Goal: Task Accomplishment & Management: Manage account settings

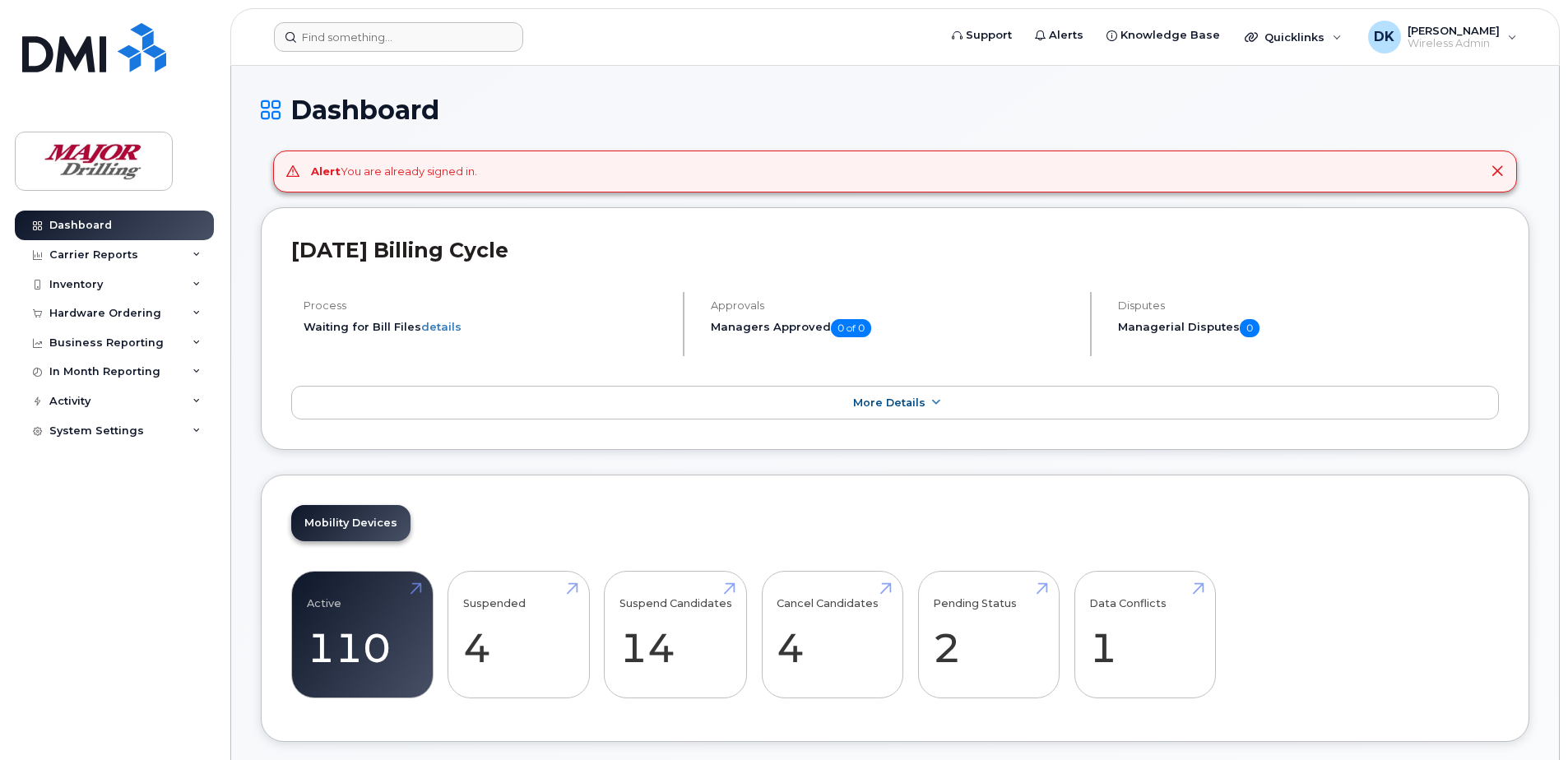
click at [330, 51] on header "Support Alerts Knowledge Base Quicklinks Suspend / Cancel Device Change SIM Car…" at bounding box center [895, 36] width 1329 height 57
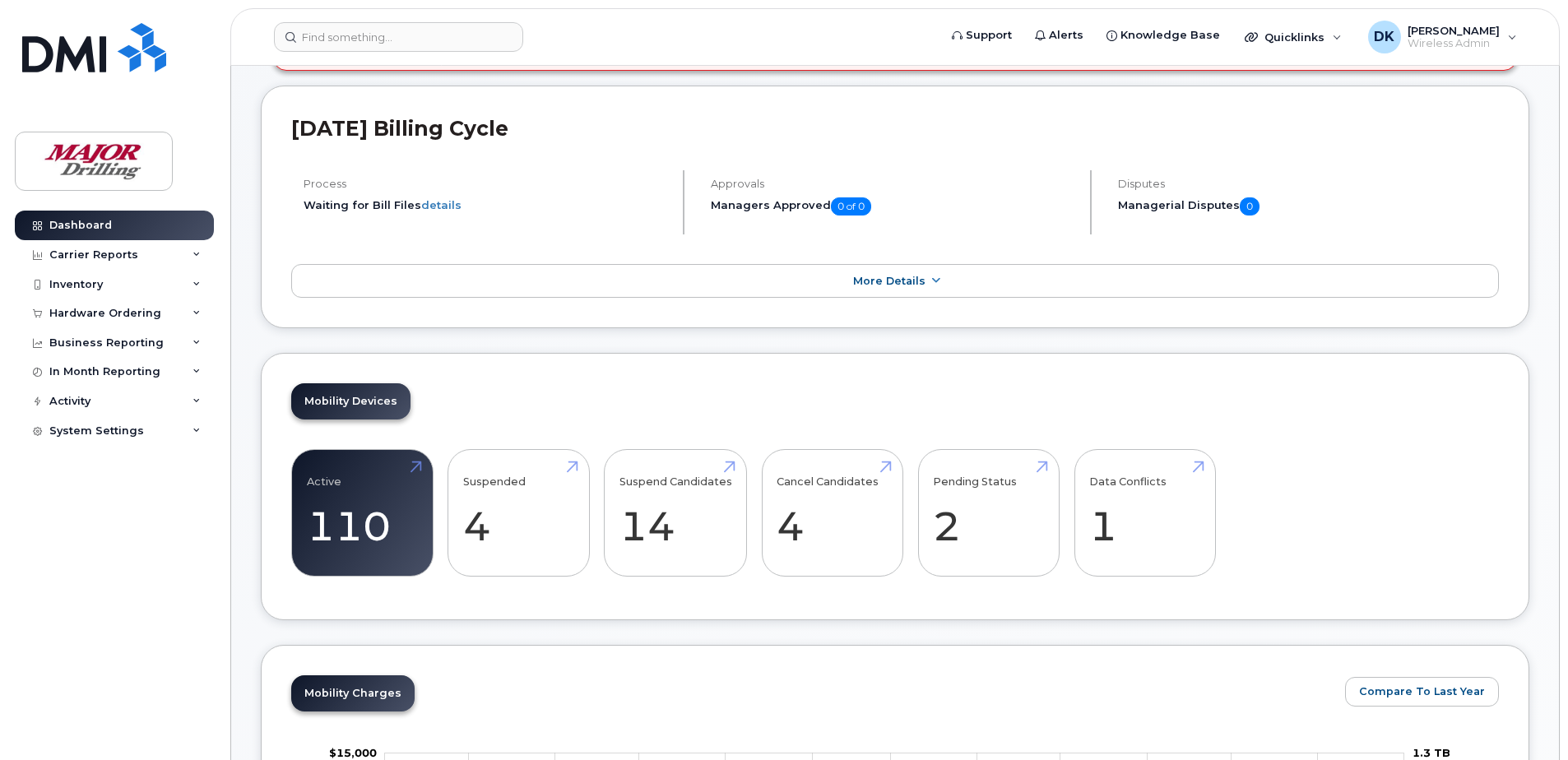
scroll to position [247, 0]
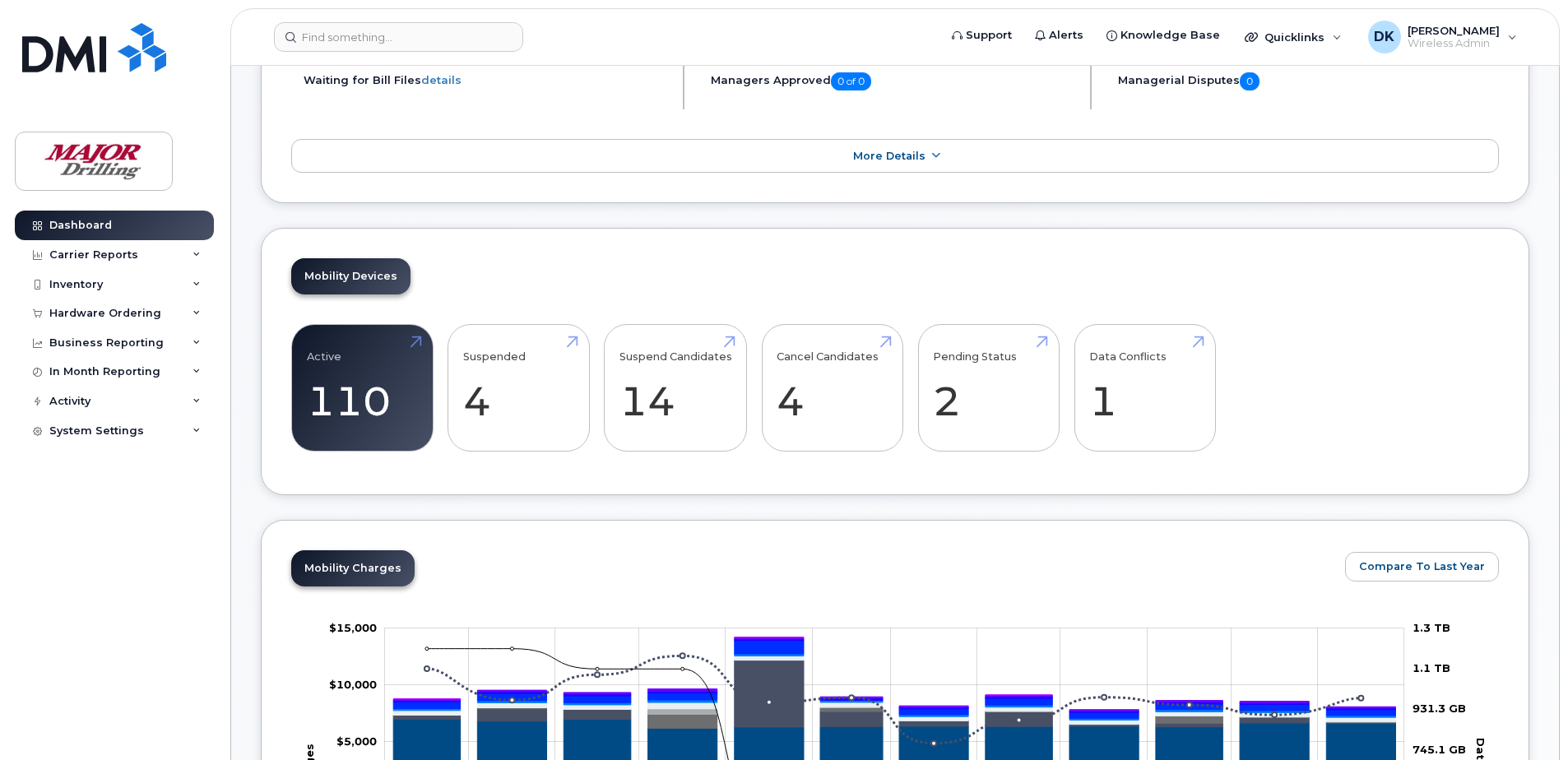
drag, startPoint x: 389, startPoint y: 18, endPoint x: 408, endPoint y: 21, distance: 19.2
click at [389, 18] on header "Support Alerts Knowledge Base Quicklinks Suspend / Cancel Device Change SIM Car…" at bounding box center [895, 36] width 1329 height 57
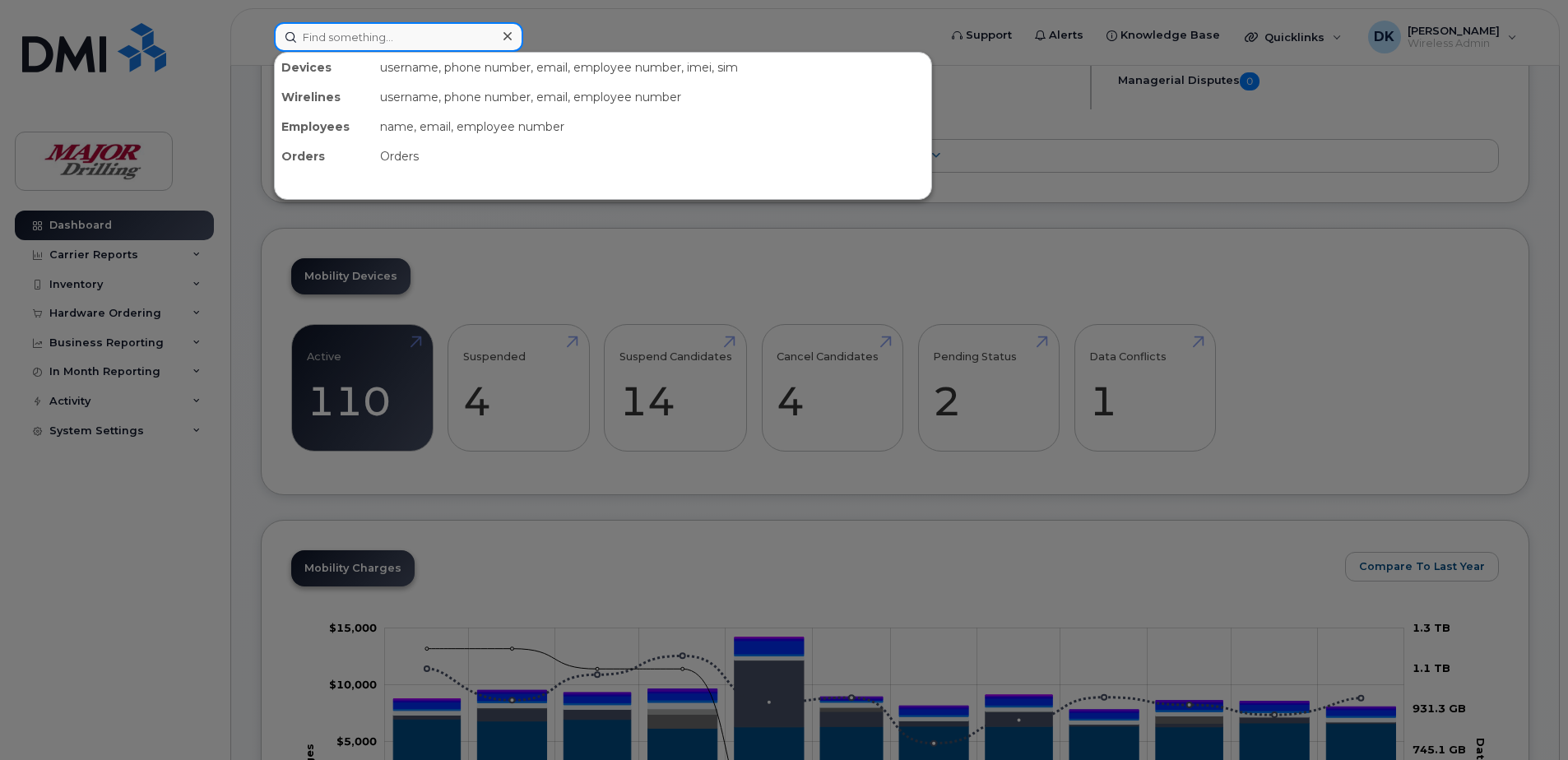
drag, startPoint x: 402, startPoint y: 33, endPoint x: 194, endPoint y: 40, distance: 208.1
click at [260, 40] on div "Devices username, phone number, email, employee number, imei, sim Wirelines use…" at bounding box center [600, 36] width 680 height 30
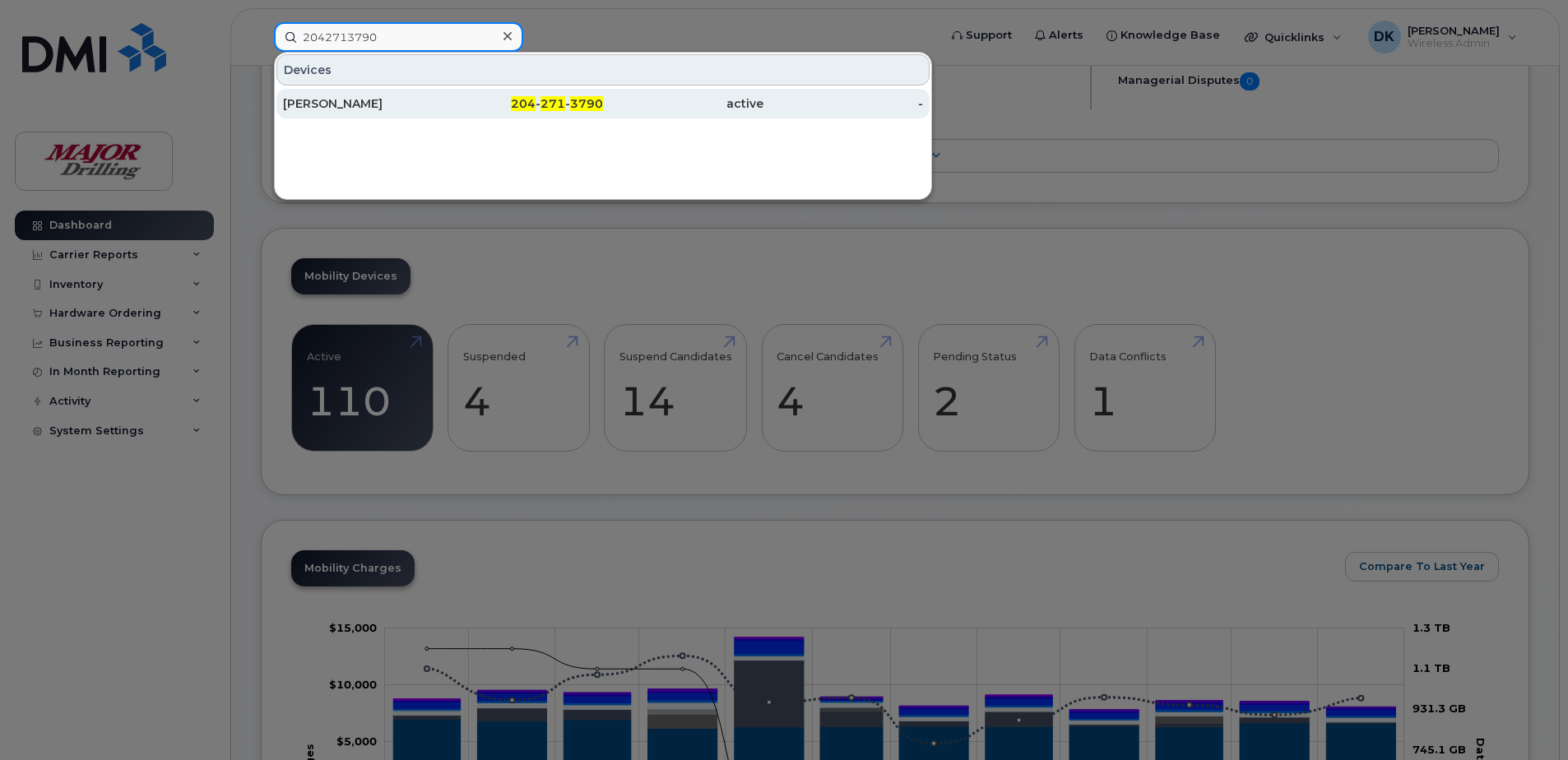
type input "2042713790"
click at [560, 102] on span "271" at bounding box center [553, 103] width 24 height 15
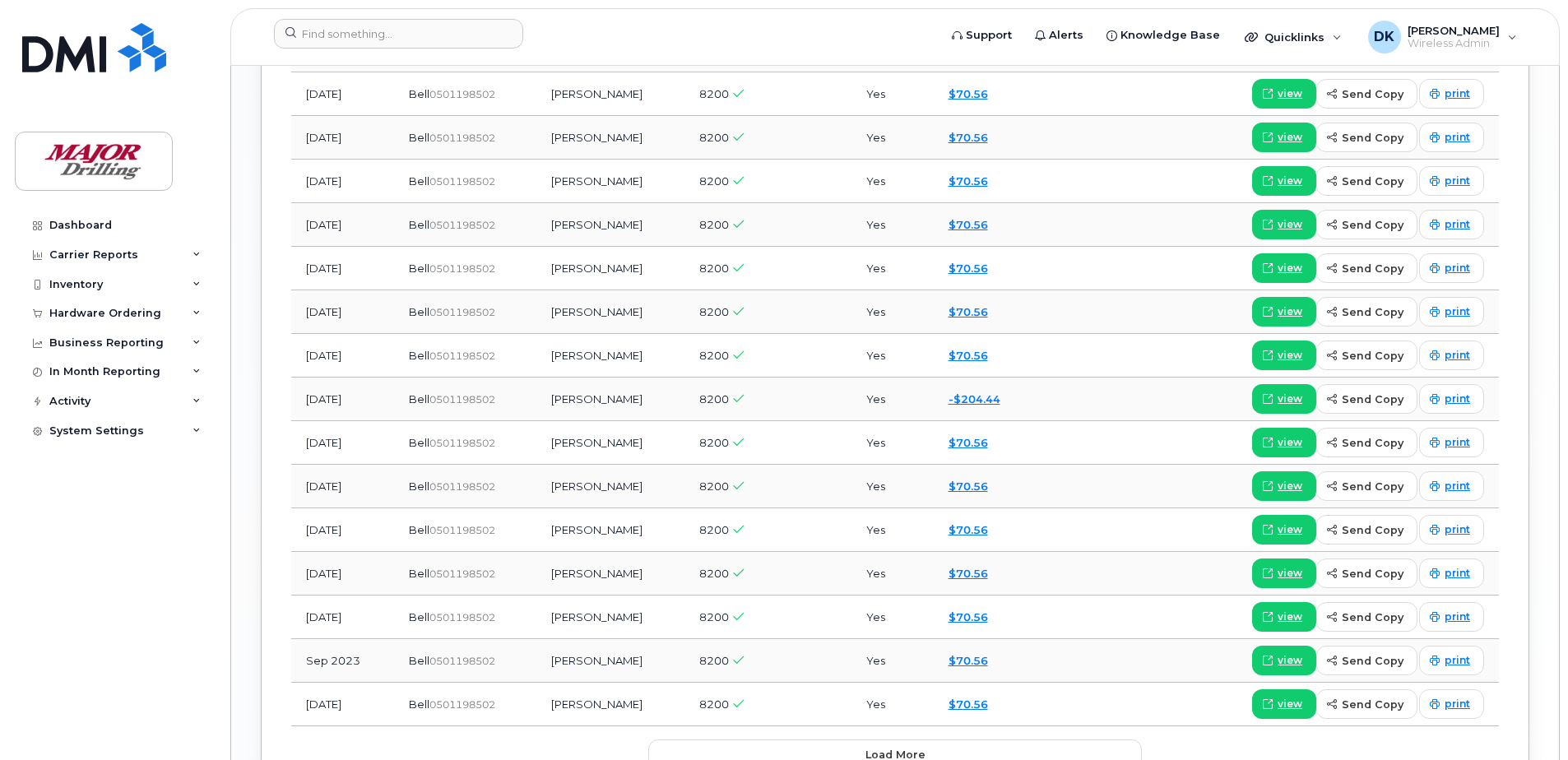
scroll to position [1926, 0]
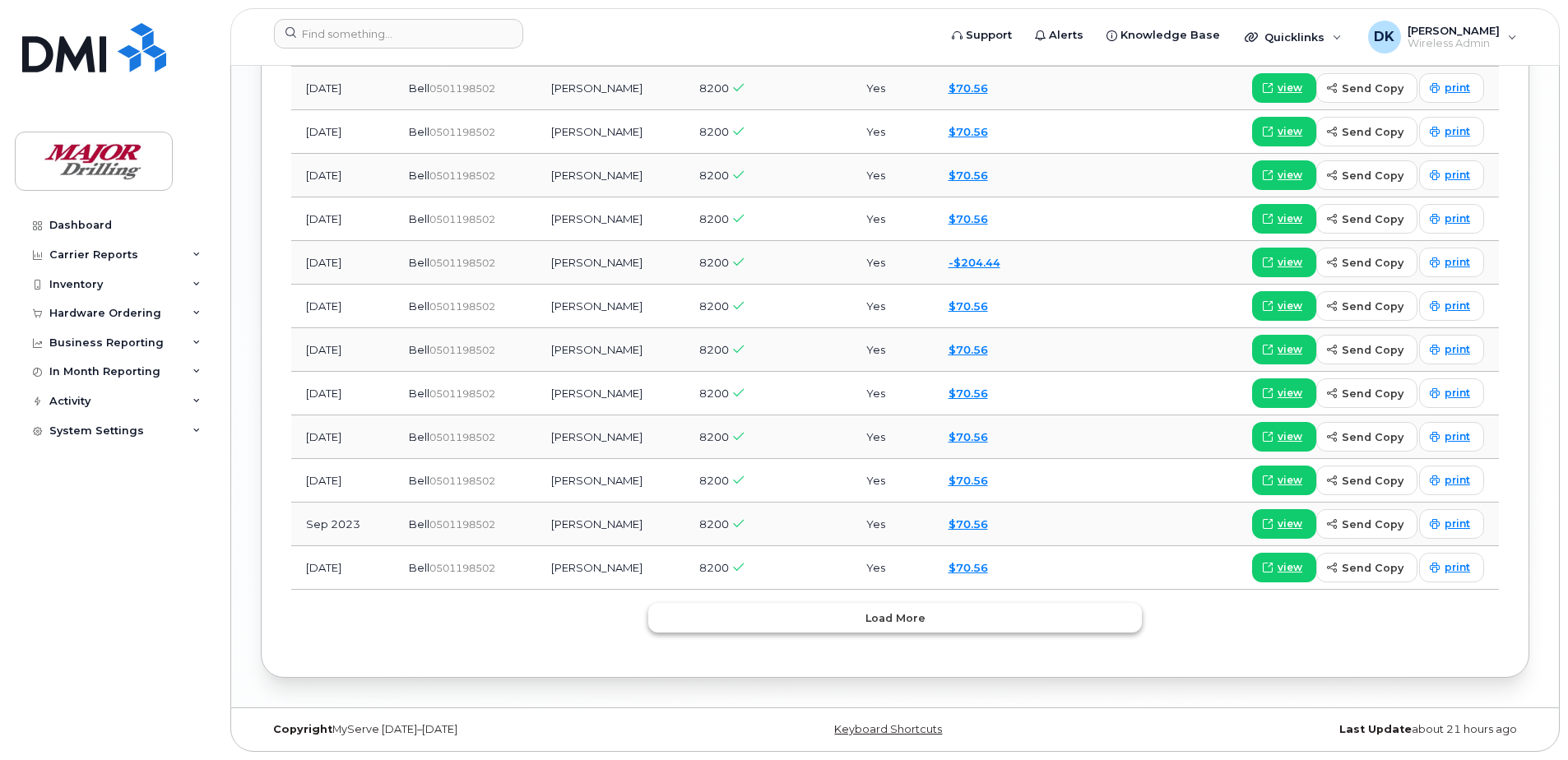
click at [1051, 612] on button "Load more" at bounding box center [895, 618] width 494 height 30
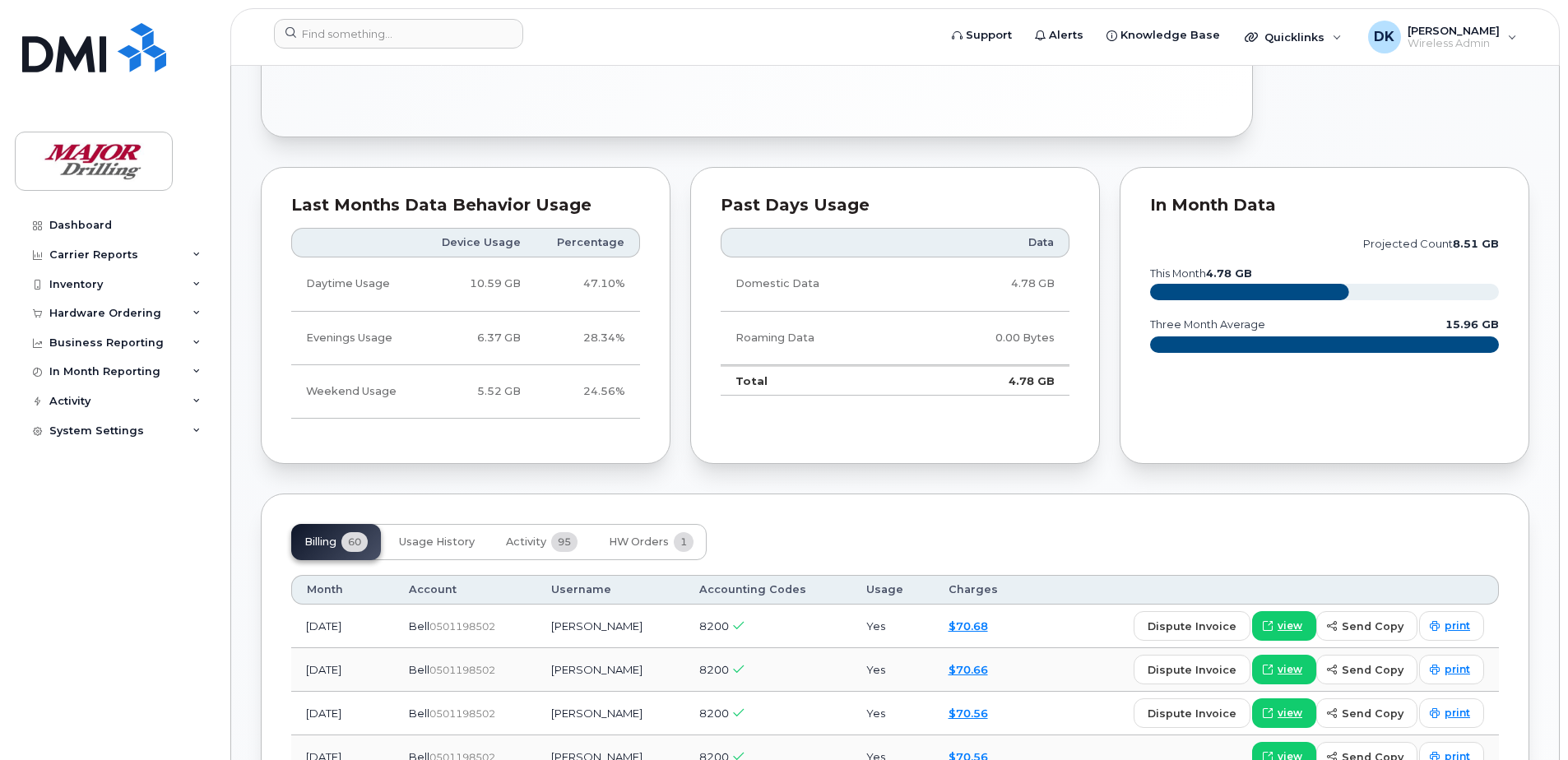
scroll to position [164, 0]
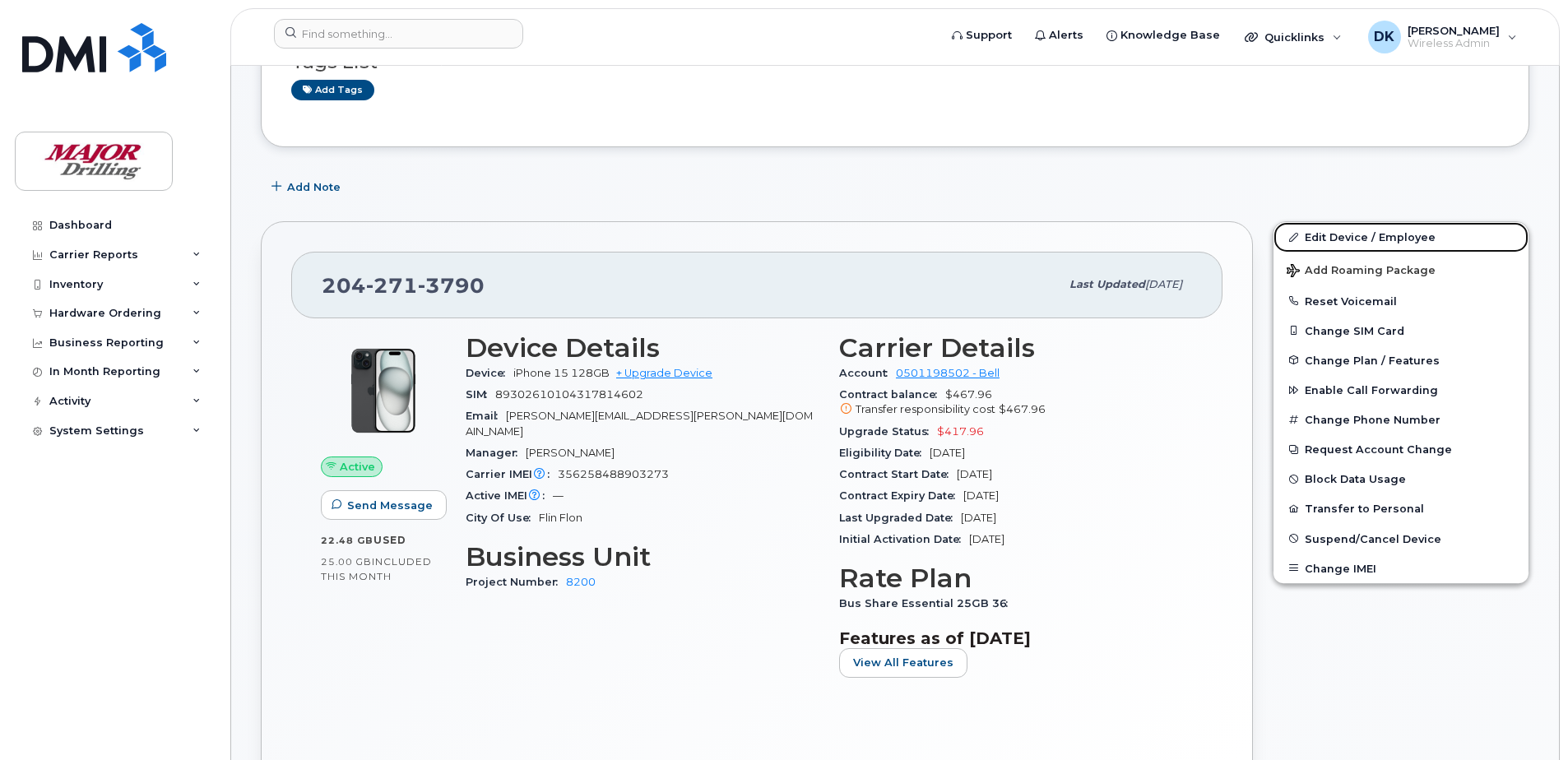
click at [1390, 239] on link "Edit Device / Employee" at bounding box center [1400, 237] width 255 height 30
click at [1369, 352] on button "Change Plan / Features" at bounding box center [1400, 360] width 255 height 30
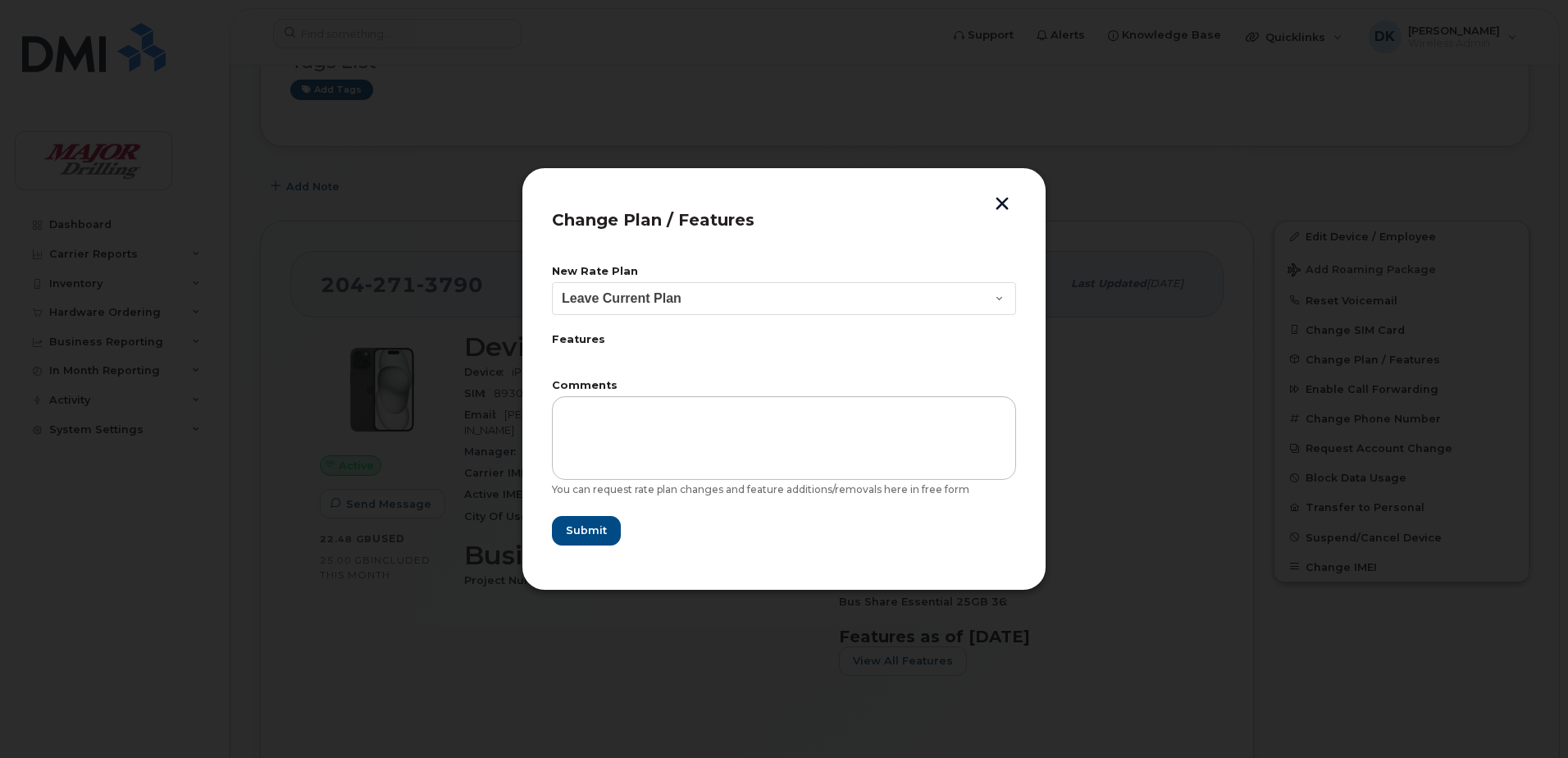
click at [1000, 197] on button "button" at bounding box center [1002, 205] width 24 height 17
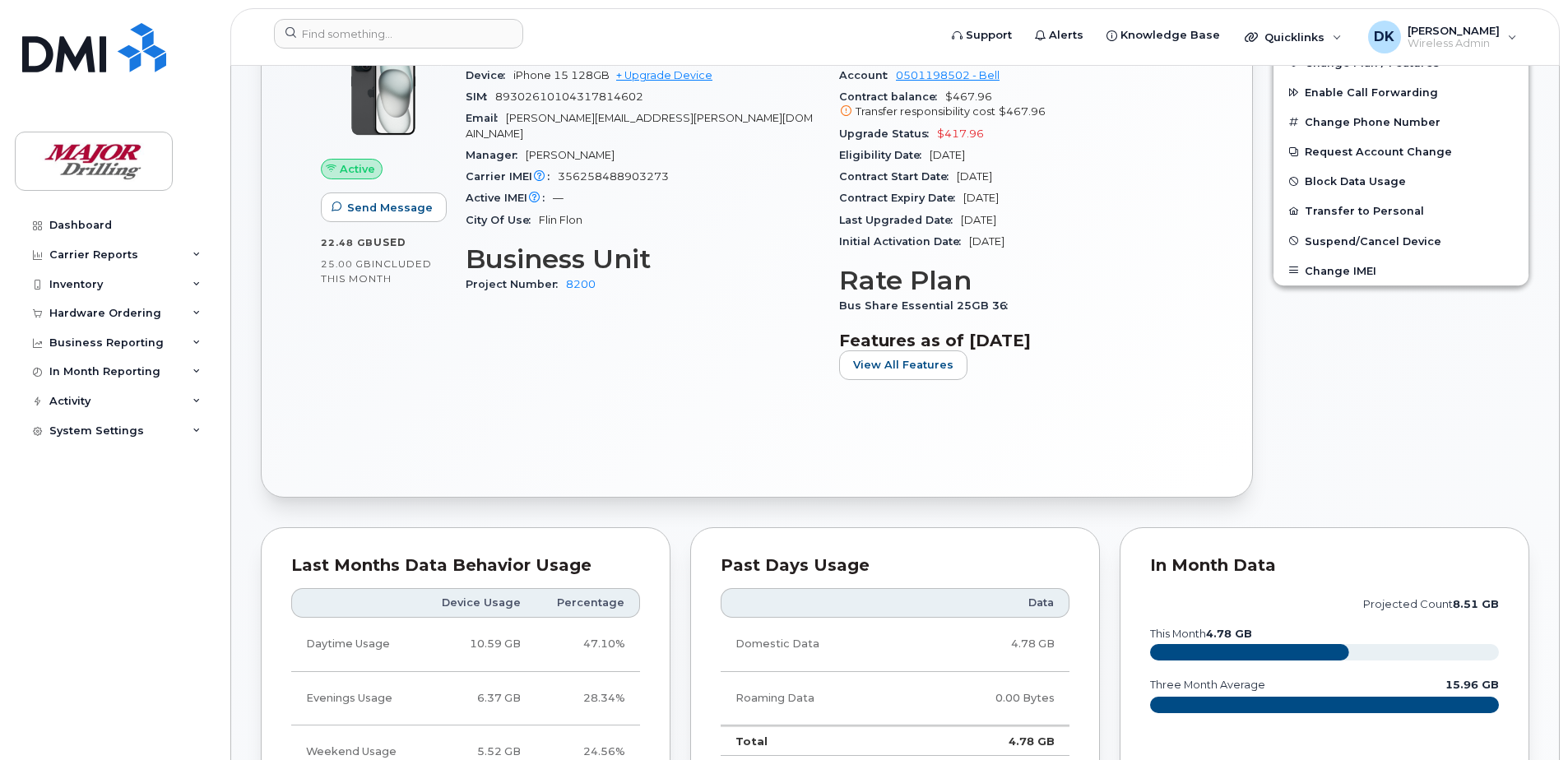
scroll to position [493, 0]
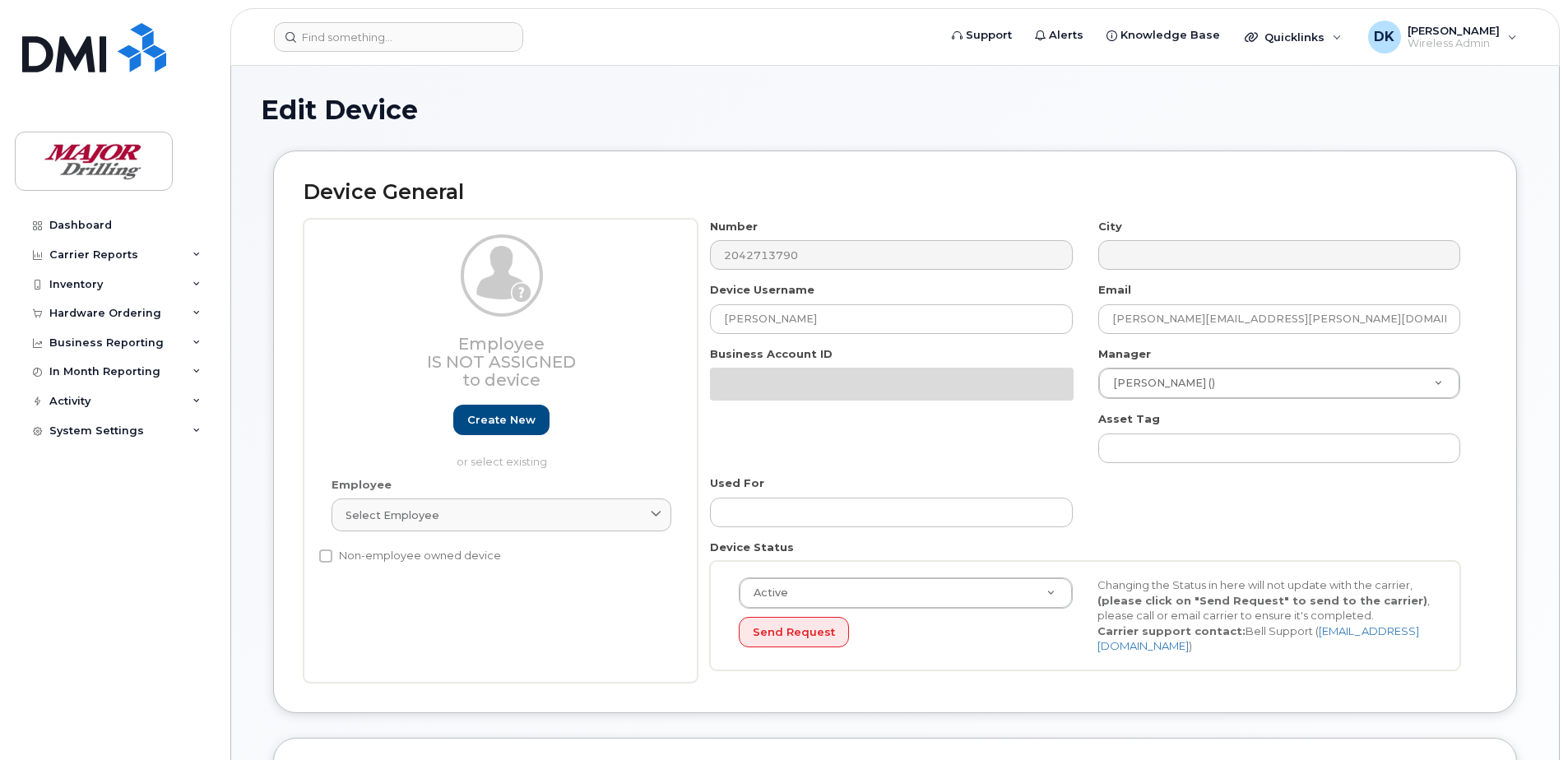
select select "2713174"
